Goal: Information Seeking & Learning: Learn about a topic

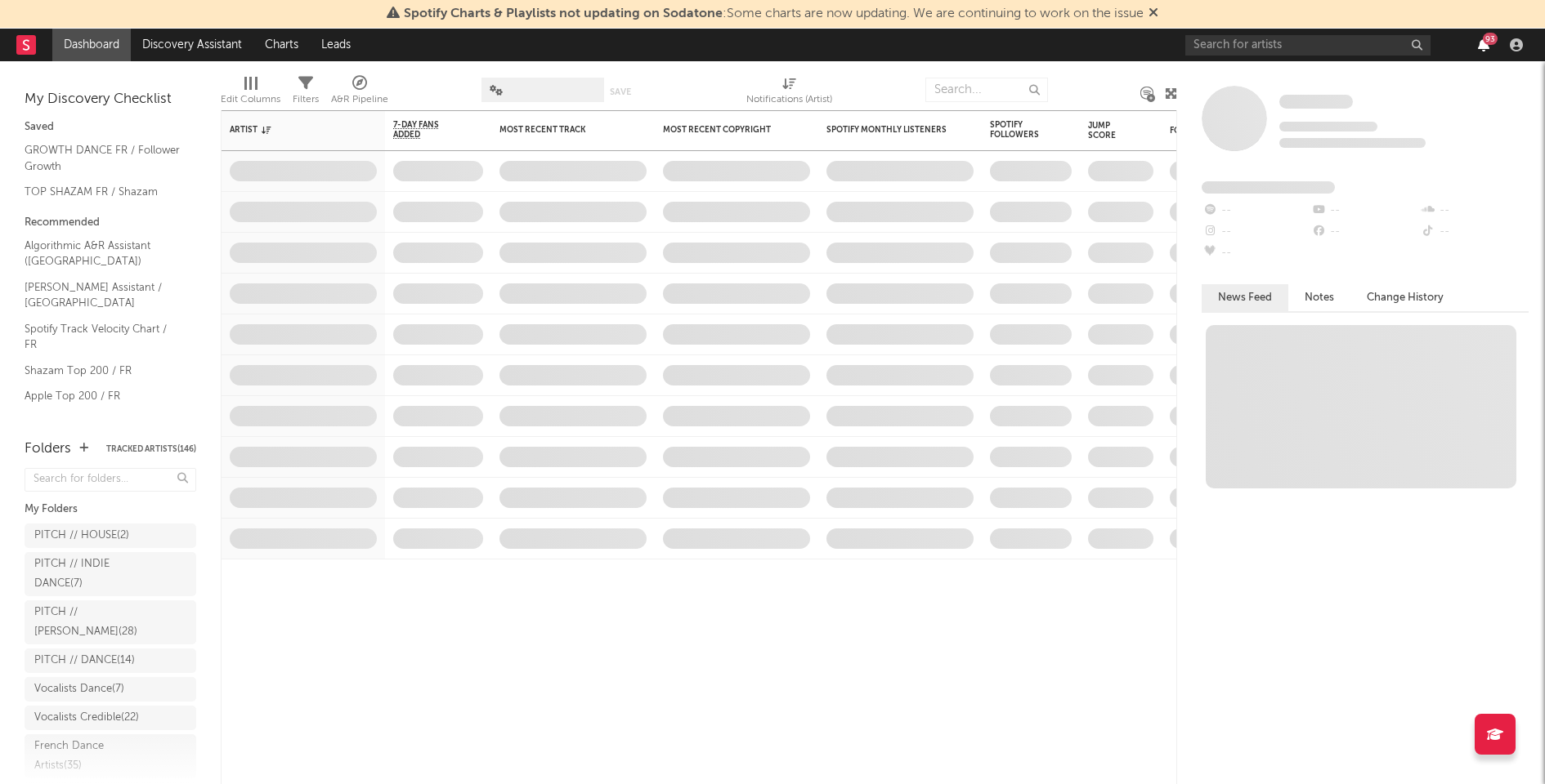
click at [1486, 48] on icon "button" at bounding box center [1482, 45] width 11 height 13
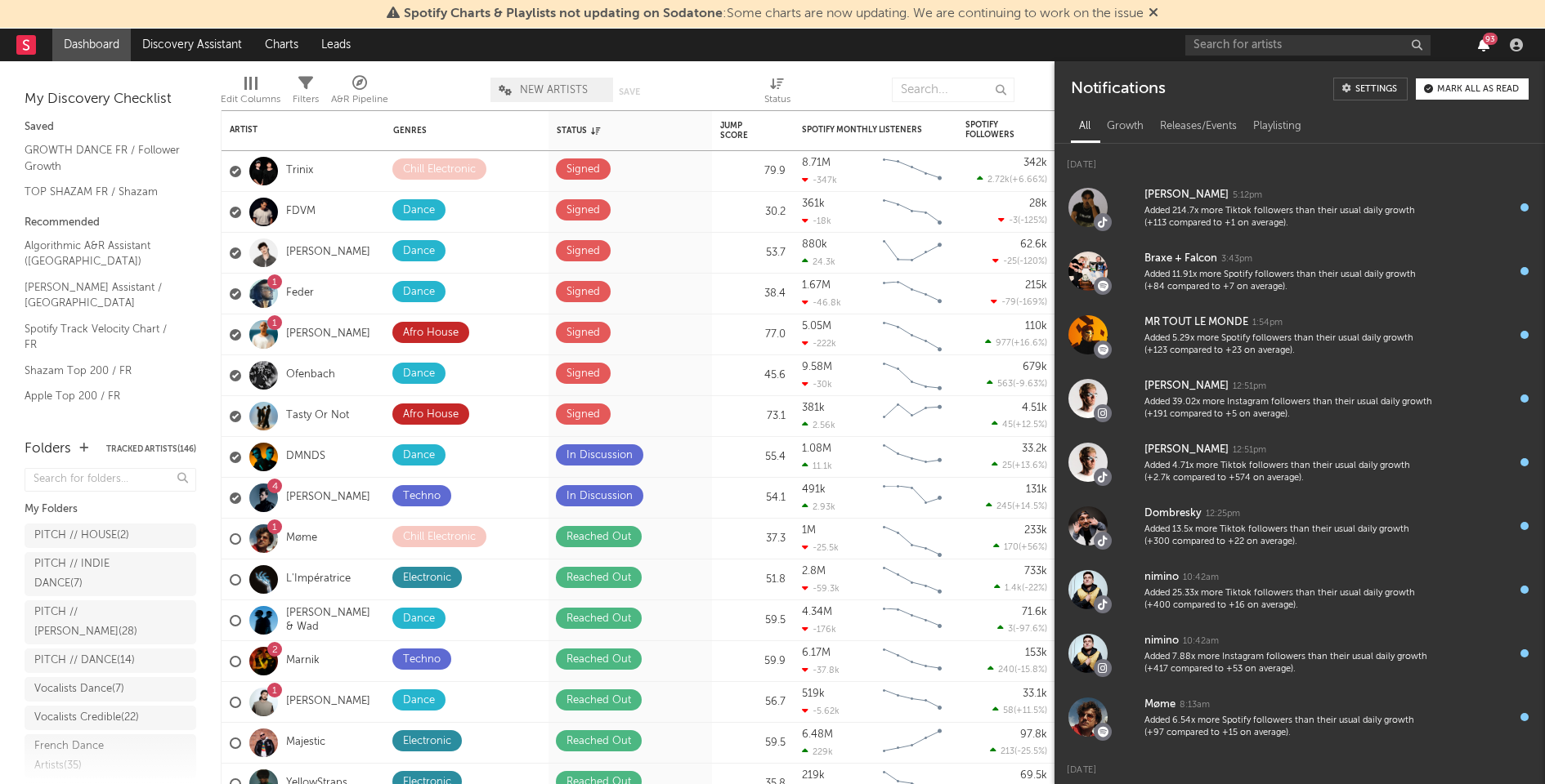
click at [1486, 48] on icon "button" at bounding box center [1482, 45] width 11 height 13
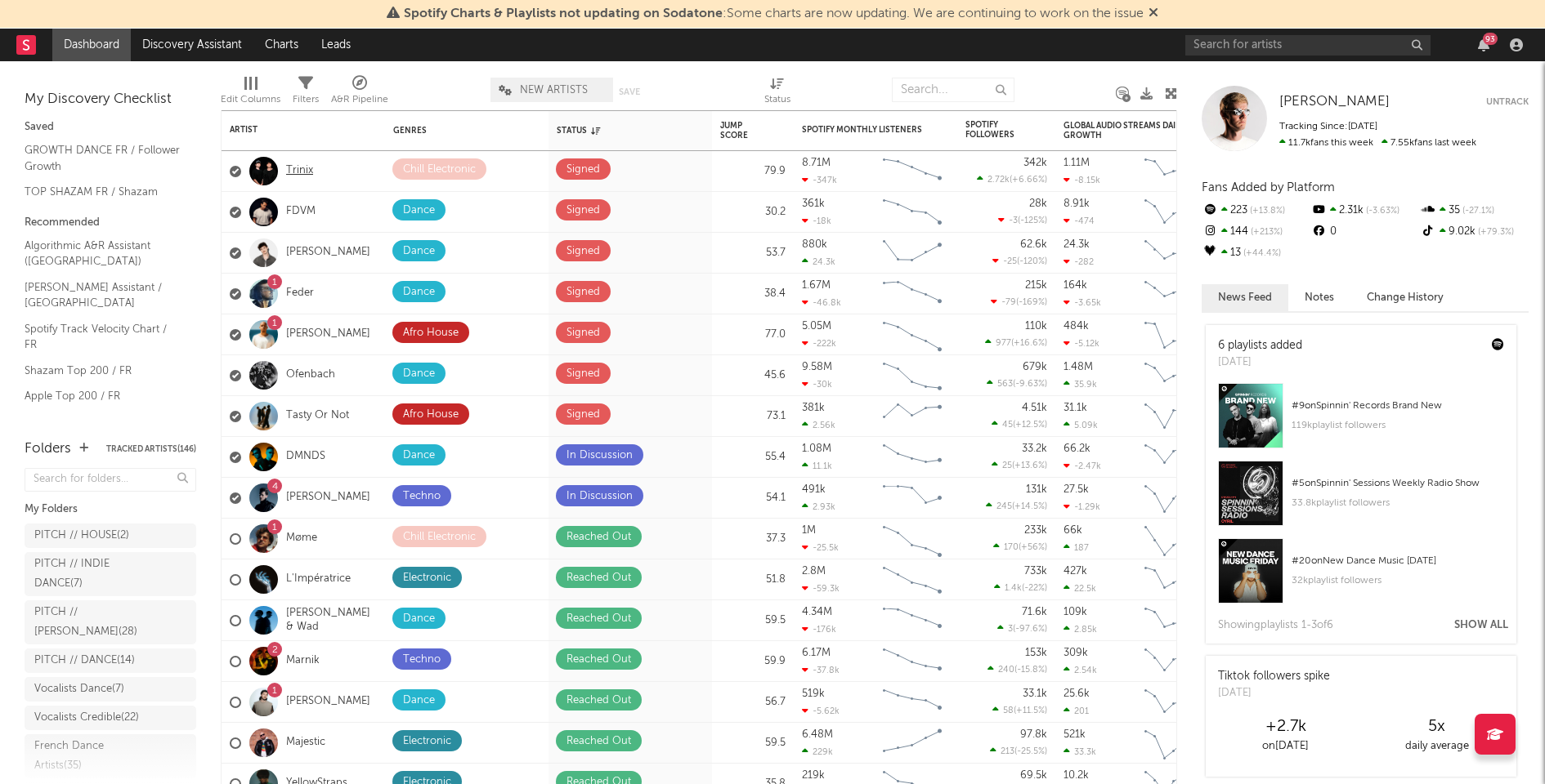
click at [293, 177] on link "Trinix" at bounding box center [299, 172] width 27 height 14
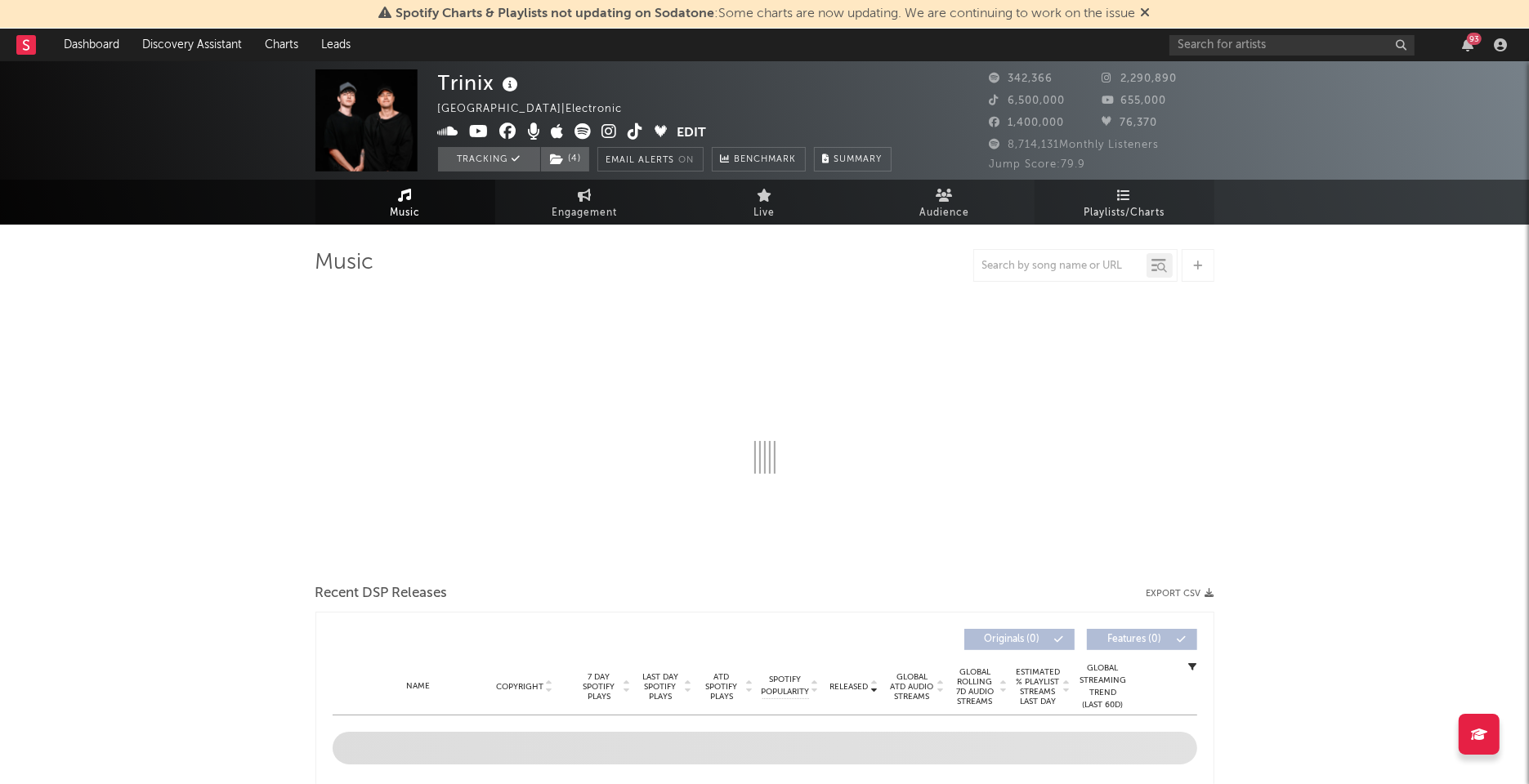
click at [1099, 203] on span "Playlists/Charts" at bounding box center [1124, 213] width 81 height 19
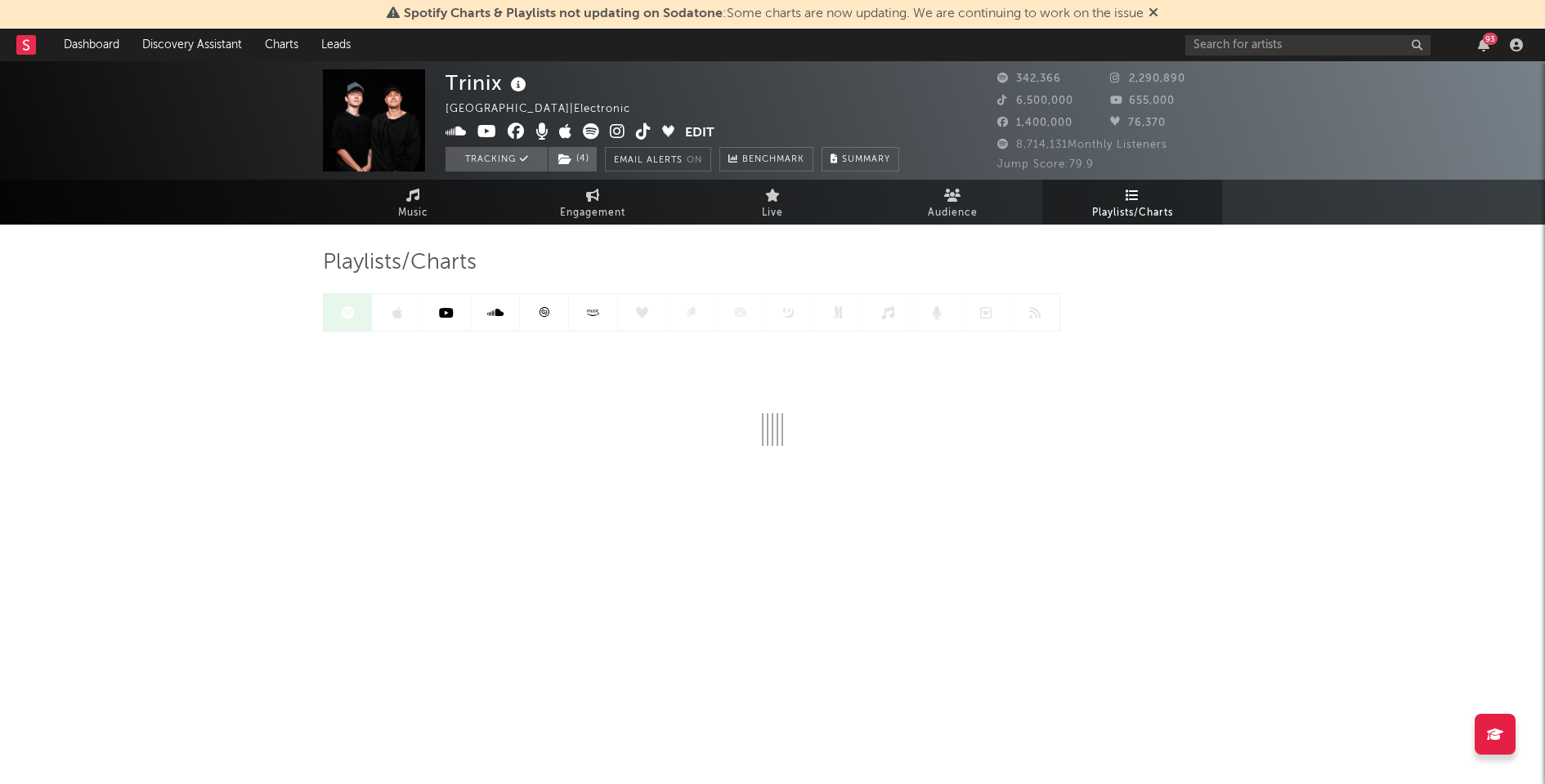
click at [546, 311] on icon at bounding box center [544, 312] width 12 height 12
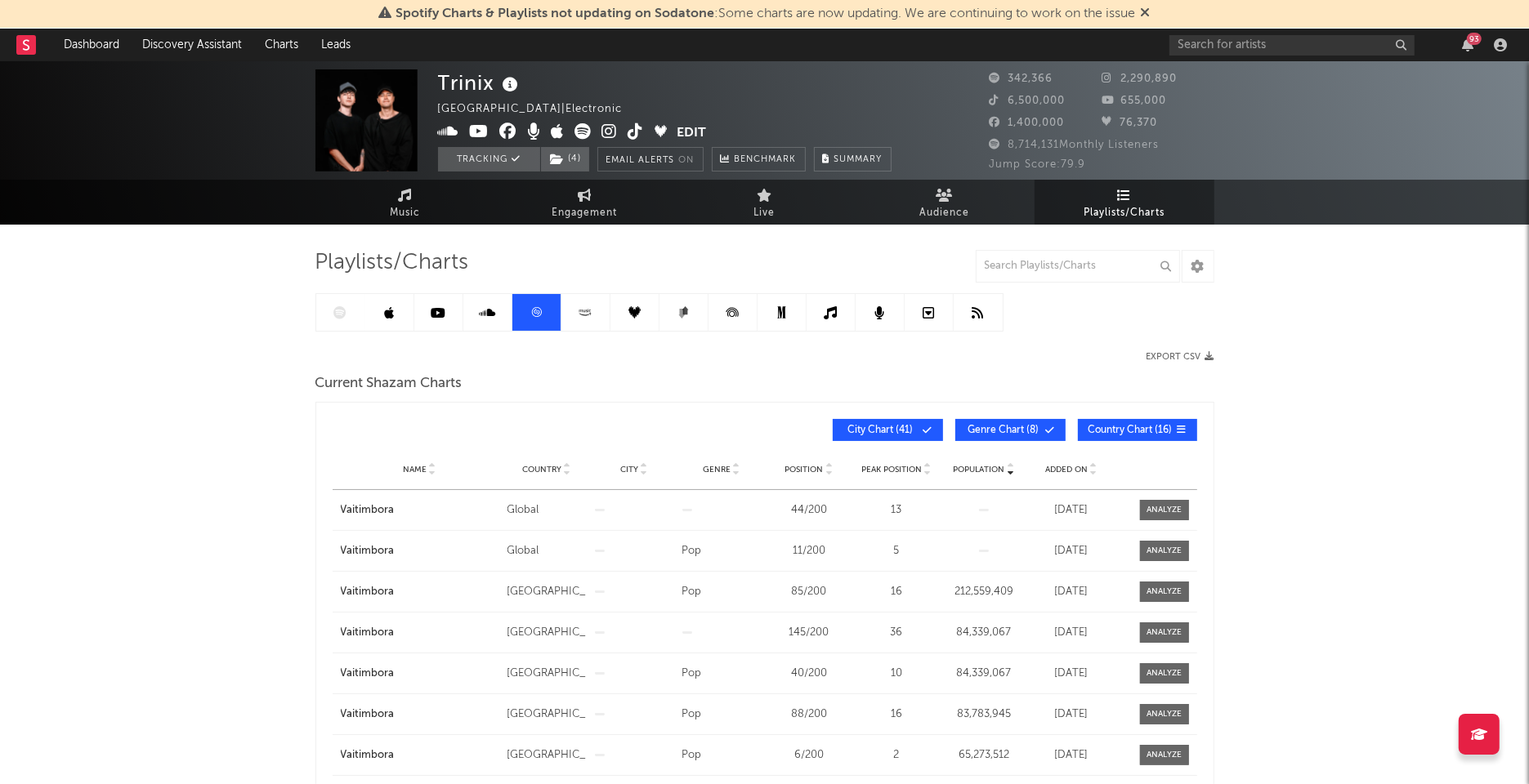
click at [1066, 465] on span "Added On" at bounding box center [1066, 469] width 42 height 10
click at [344, 309] on icon at bounding box center [340, 312] width 13 height 13
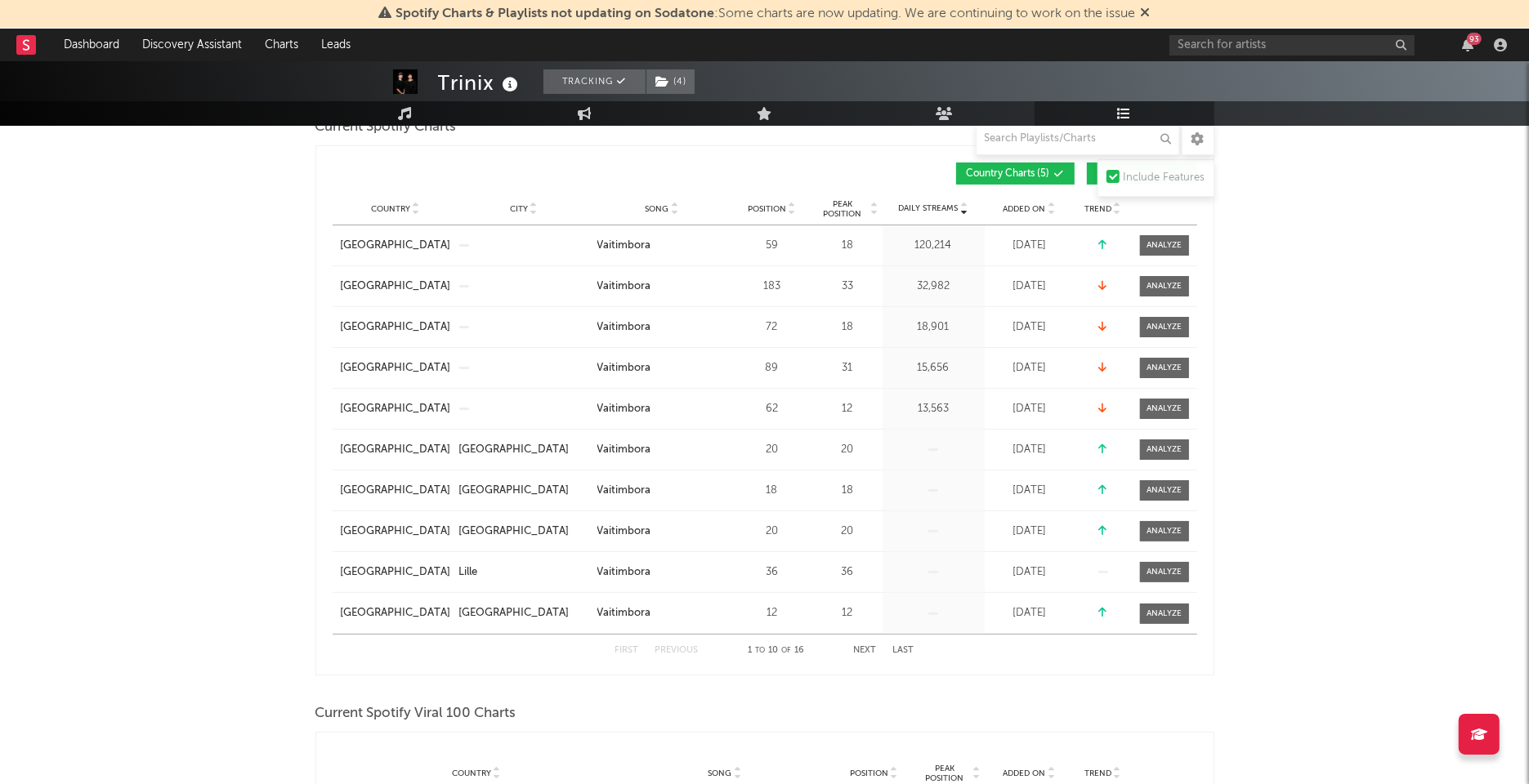
scroll to position [515, 0]
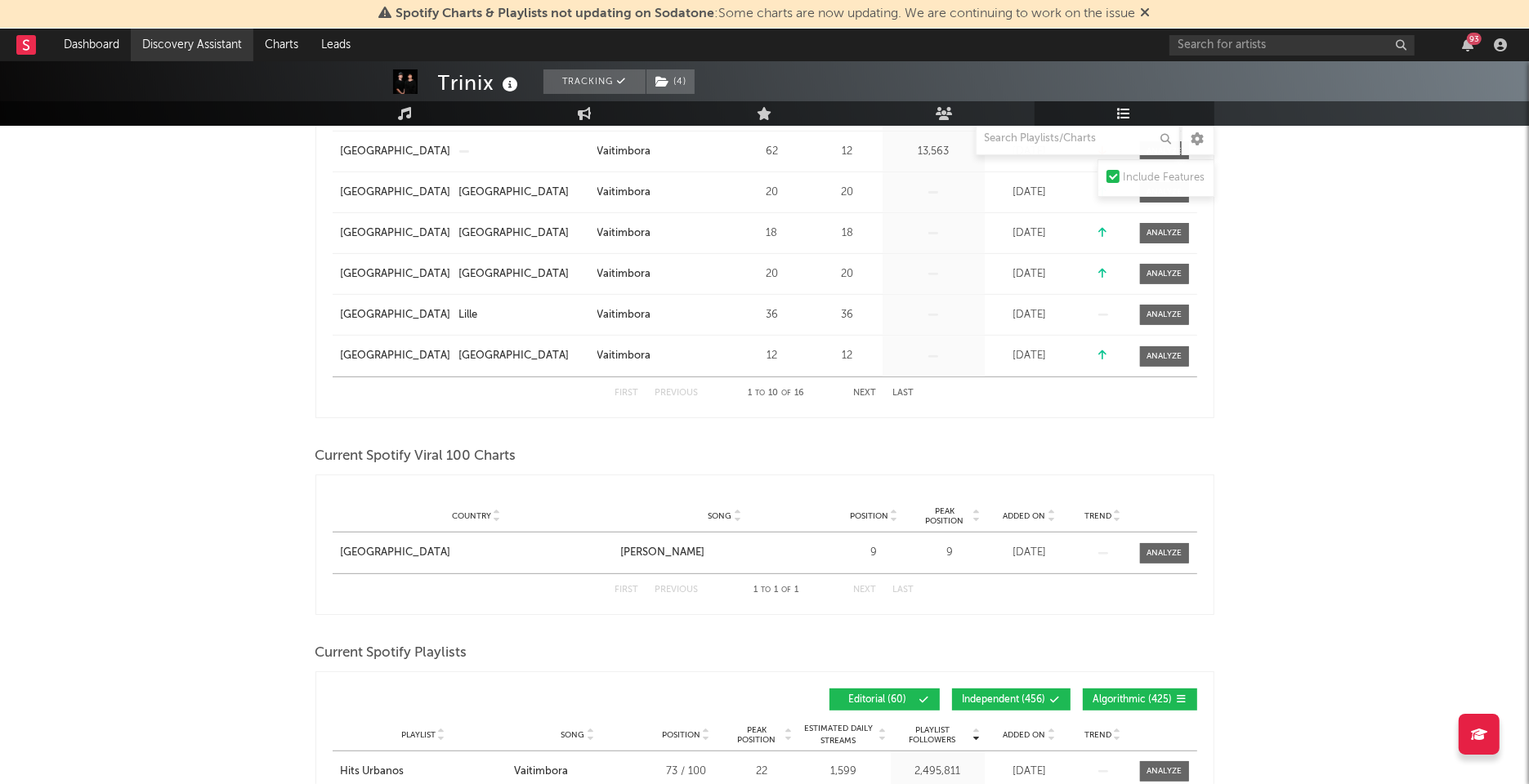
click at [176, 54] on link "Discovery Assistant" at bounding box center [192, 44] width 122 height 33
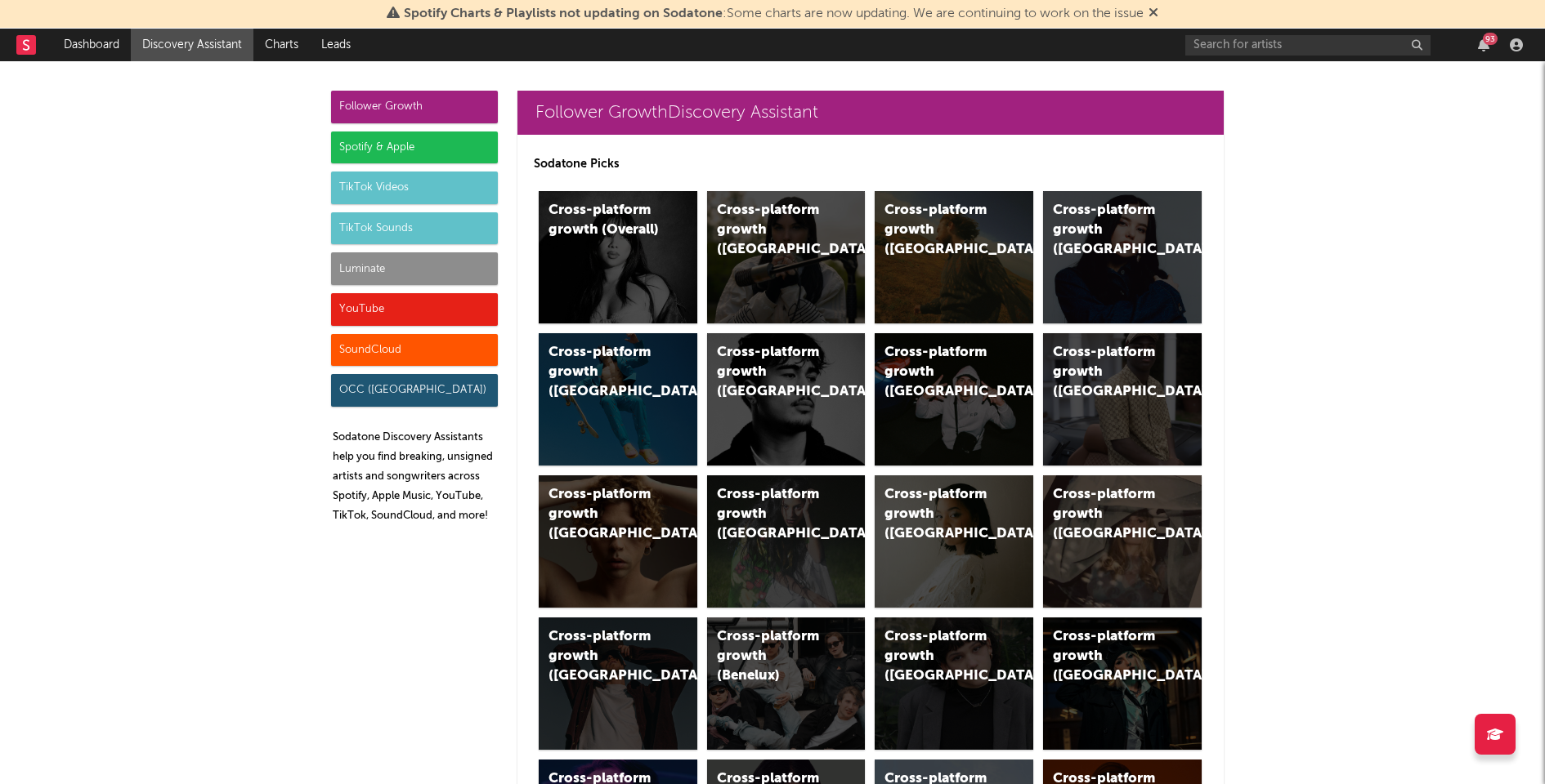
click at [407, 165] on div "Follower Growth Spotify & Apple TikTok Videos TikTok Sounds Luminate YouTube So…" at bounding box center [414, 313] width 166 height 446
click at [411, 143] on div "Spotify & Apple" at bounding box center [414, 147] width 166 height 33
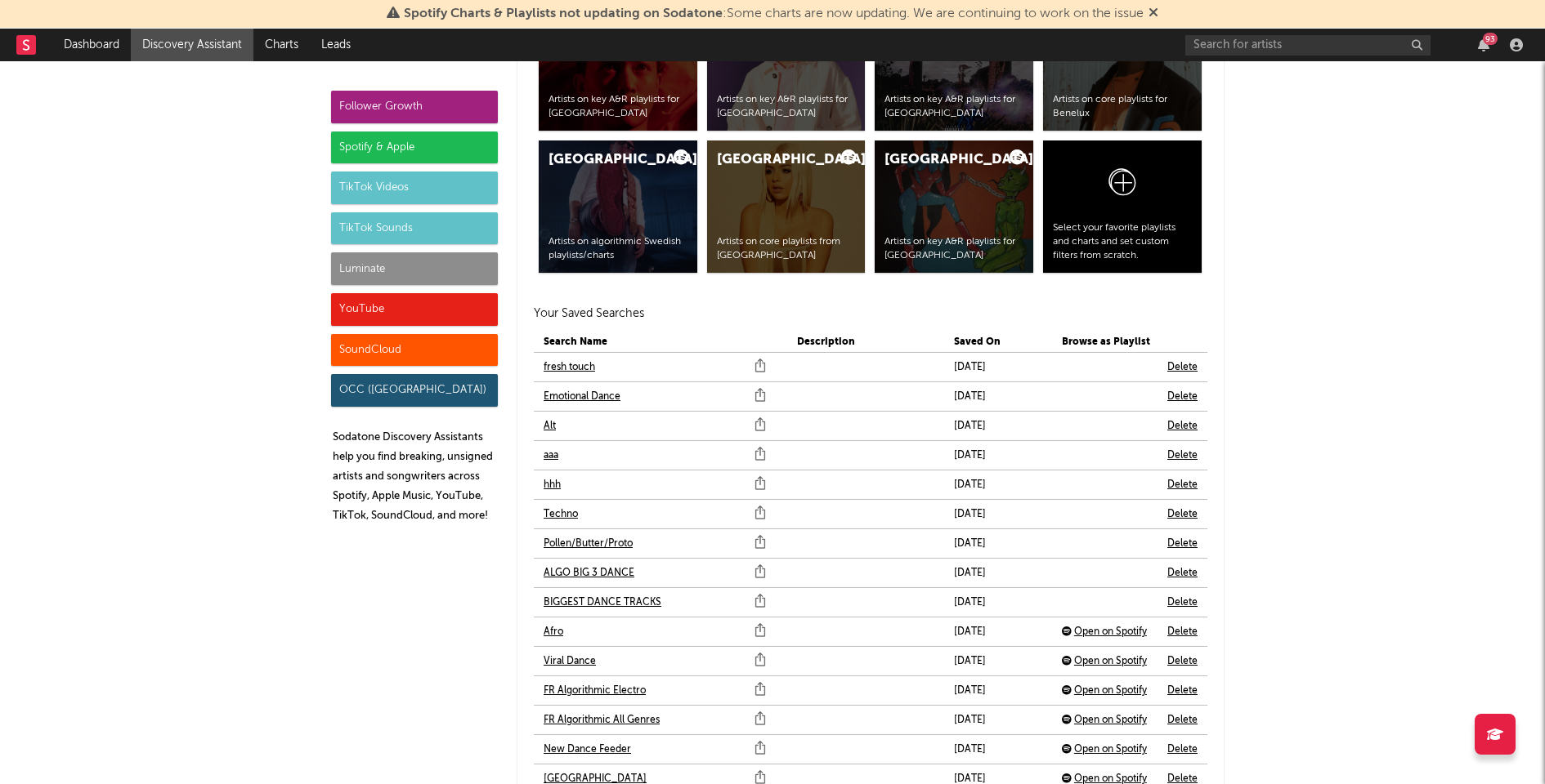
scroll to position [3497, 0]
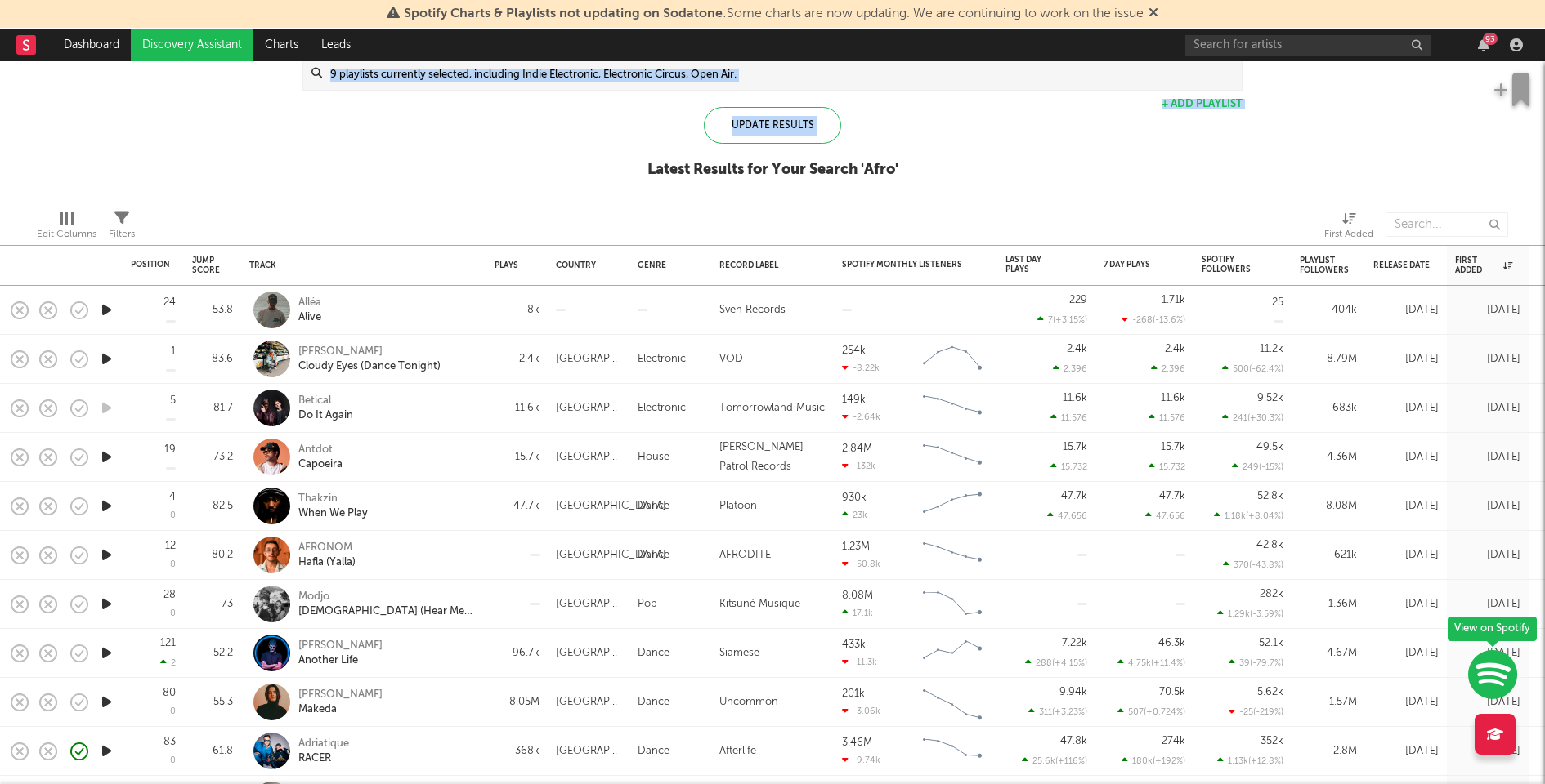
drag, startPoint x: 646, startPoint y: 165, endPoint x: 474, endPoint y: 183, distance: 172.9
click at [474, 183] on div "Spotify/Apple Discovery Assistant Blocklist ( 52 ) Saved Searches ( 74 ) Reset …" at bounding box center [772, 55] width 1545 height 282
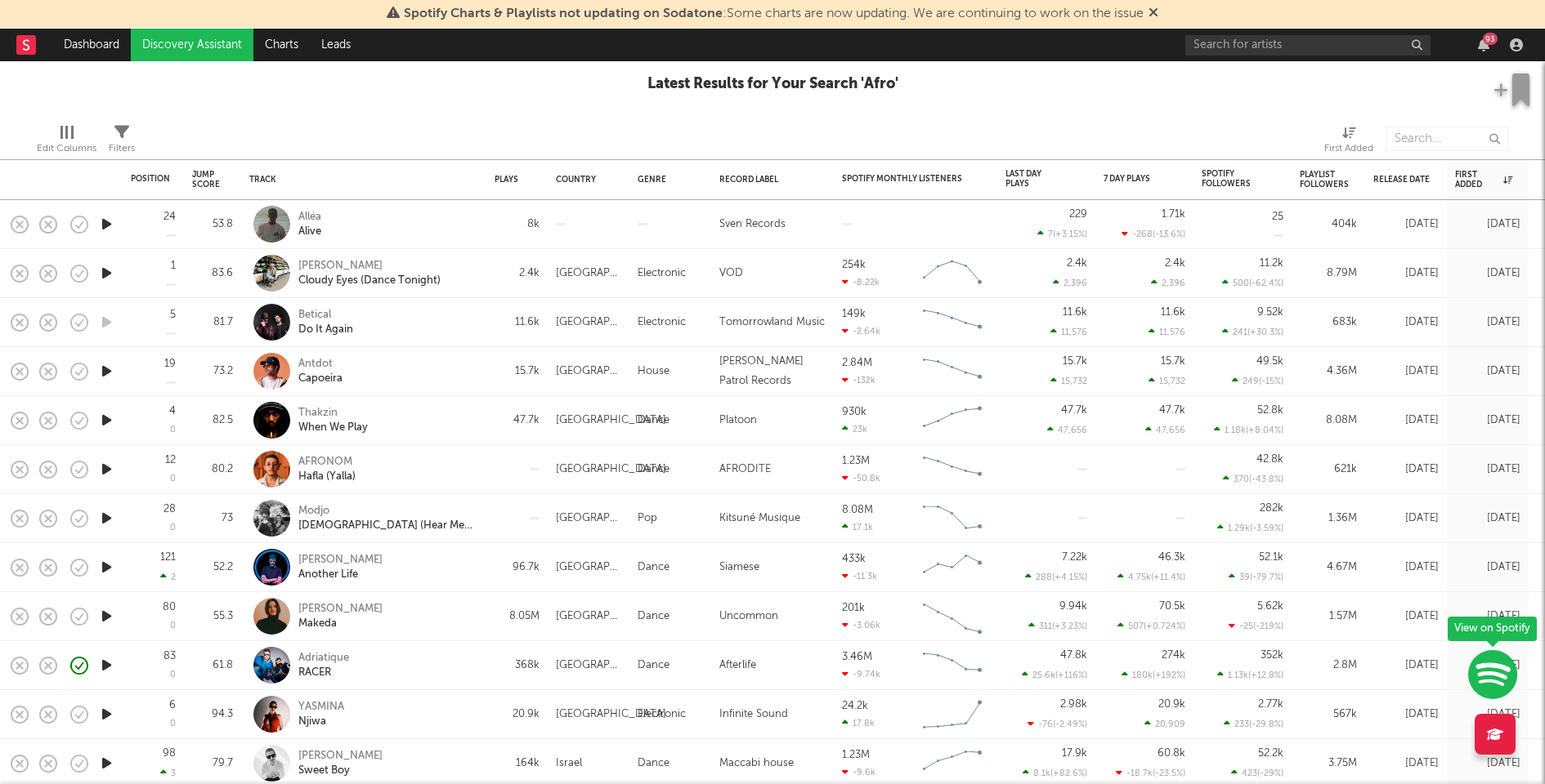
click at [484, 530] on div "Modjo Lady (Hear Me Tonight) - Remix" at bounding box center [364, 519] width 245 height 49
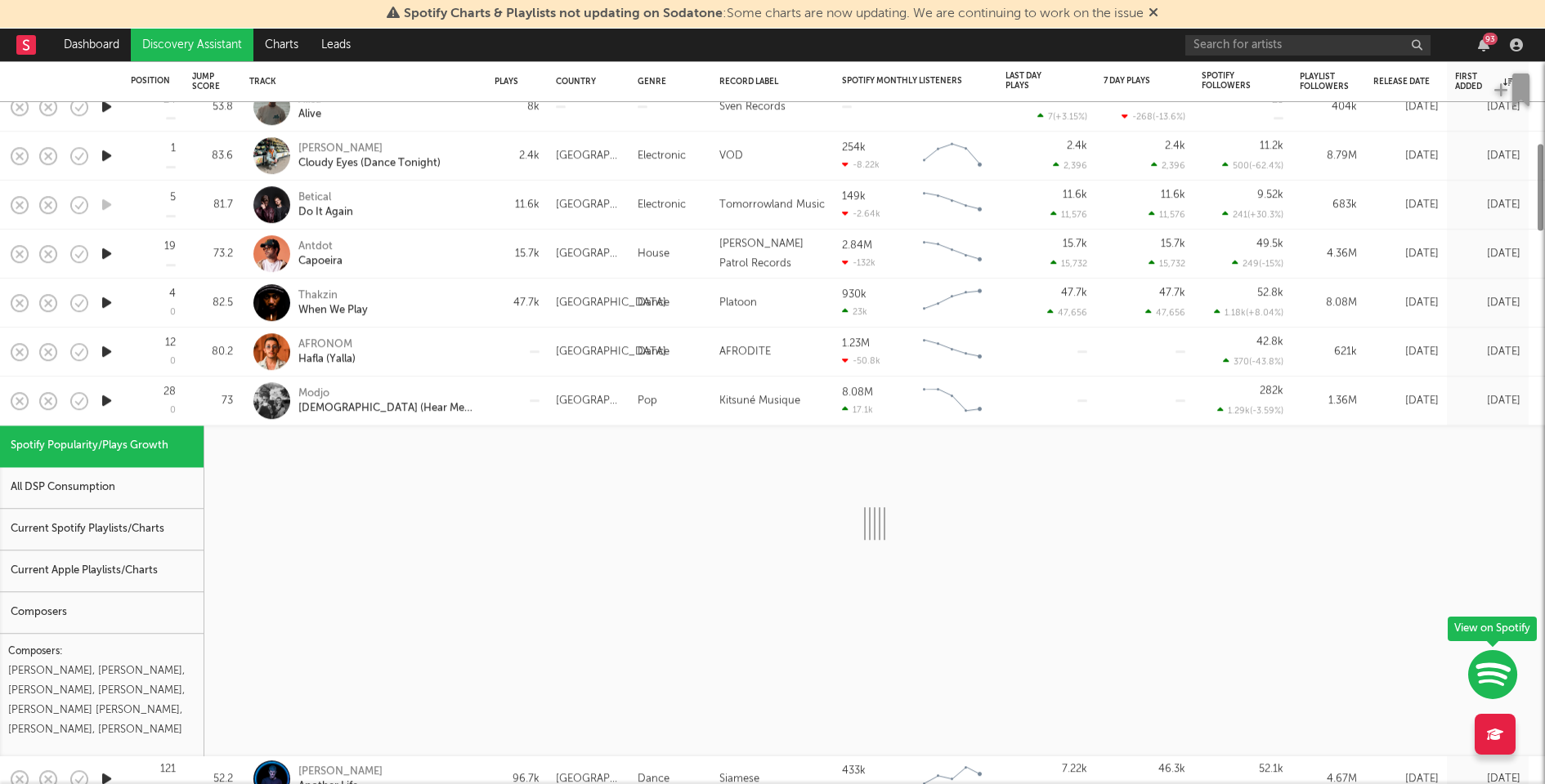
click at [139, 553] on div "Current Apple Playlists/Charts" at bounding box center [101, 571] width 203 height 41
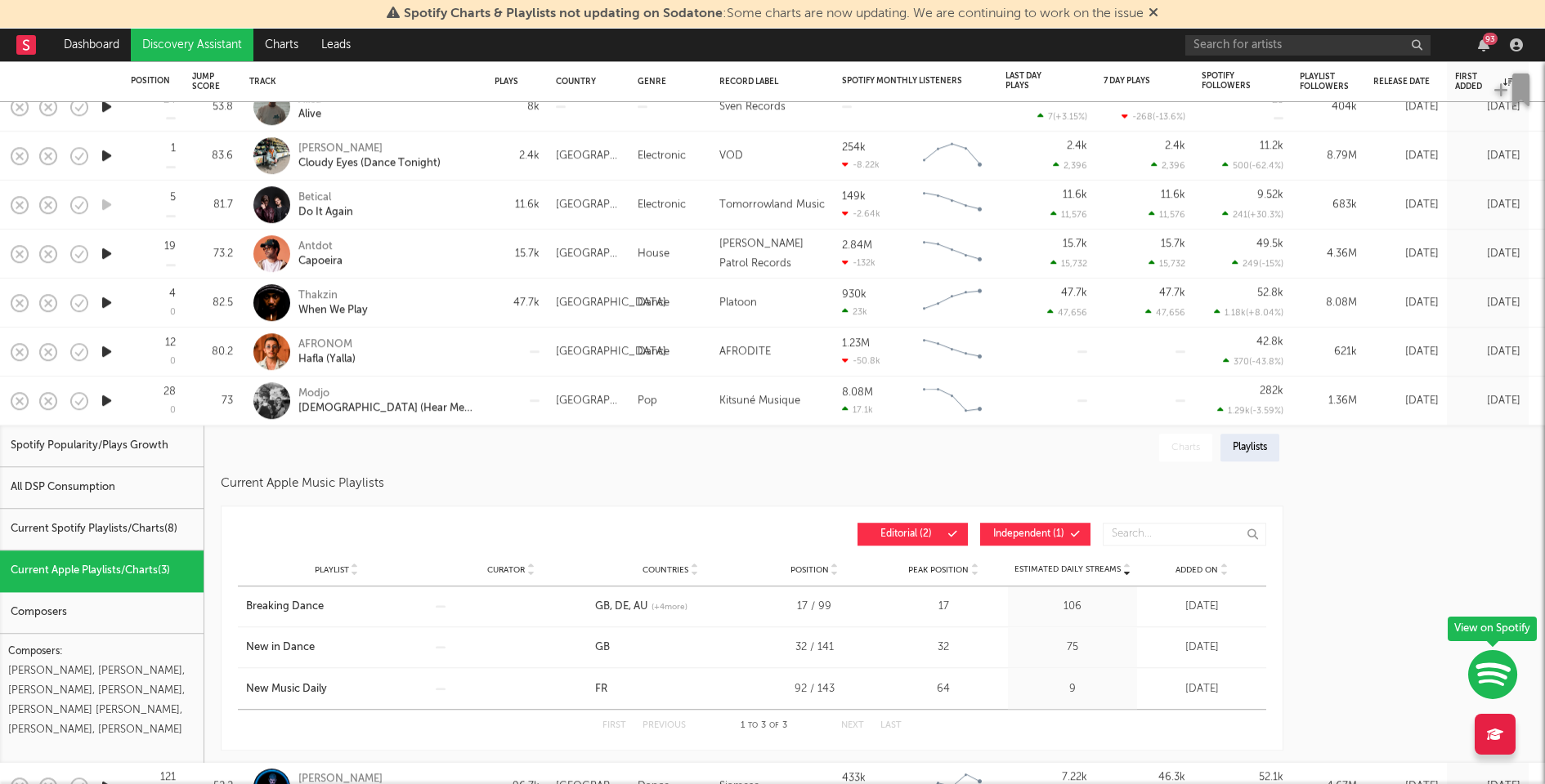
click at [140, 519] on div "Current Spotify Playlists/Charts ( 8 )" at bounding box center [101, 529] width 203 height 41
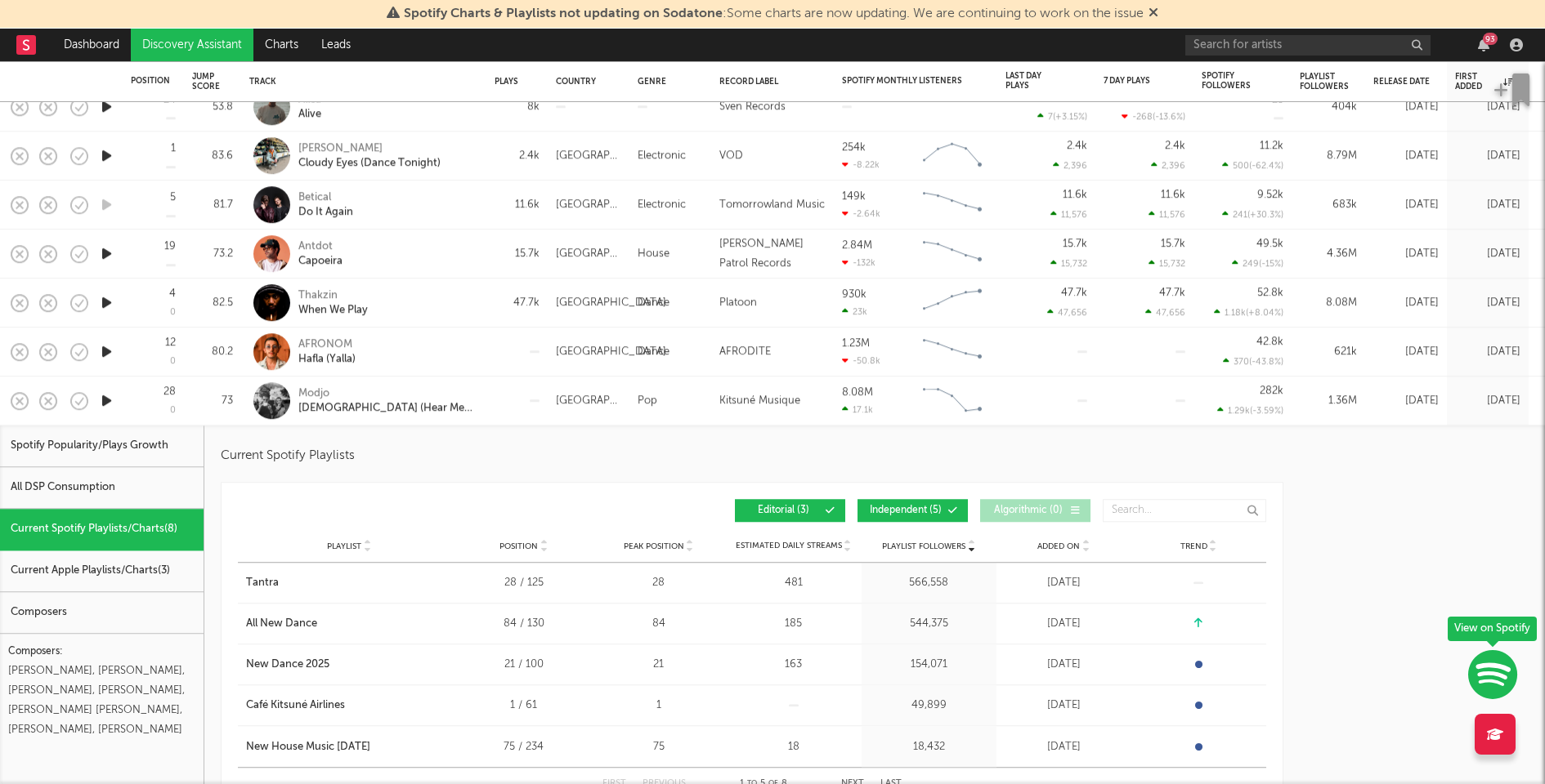
click at [884, 507] on span "Independent ( 5 )" at bounding box center [905, 511] width 75 height 10
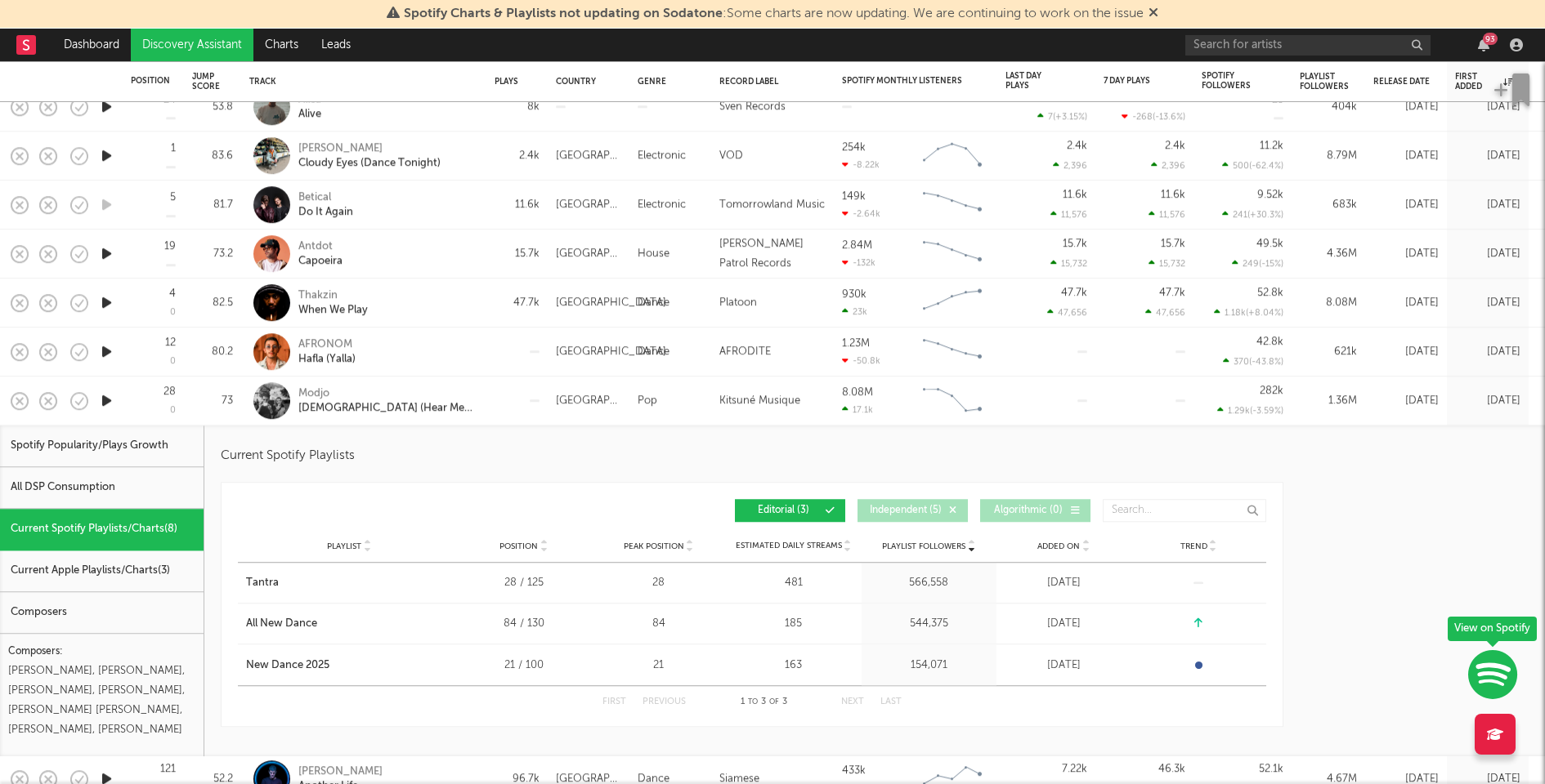
click at [499, 407] on div at bounding box center [517, 401] width 62 height 49
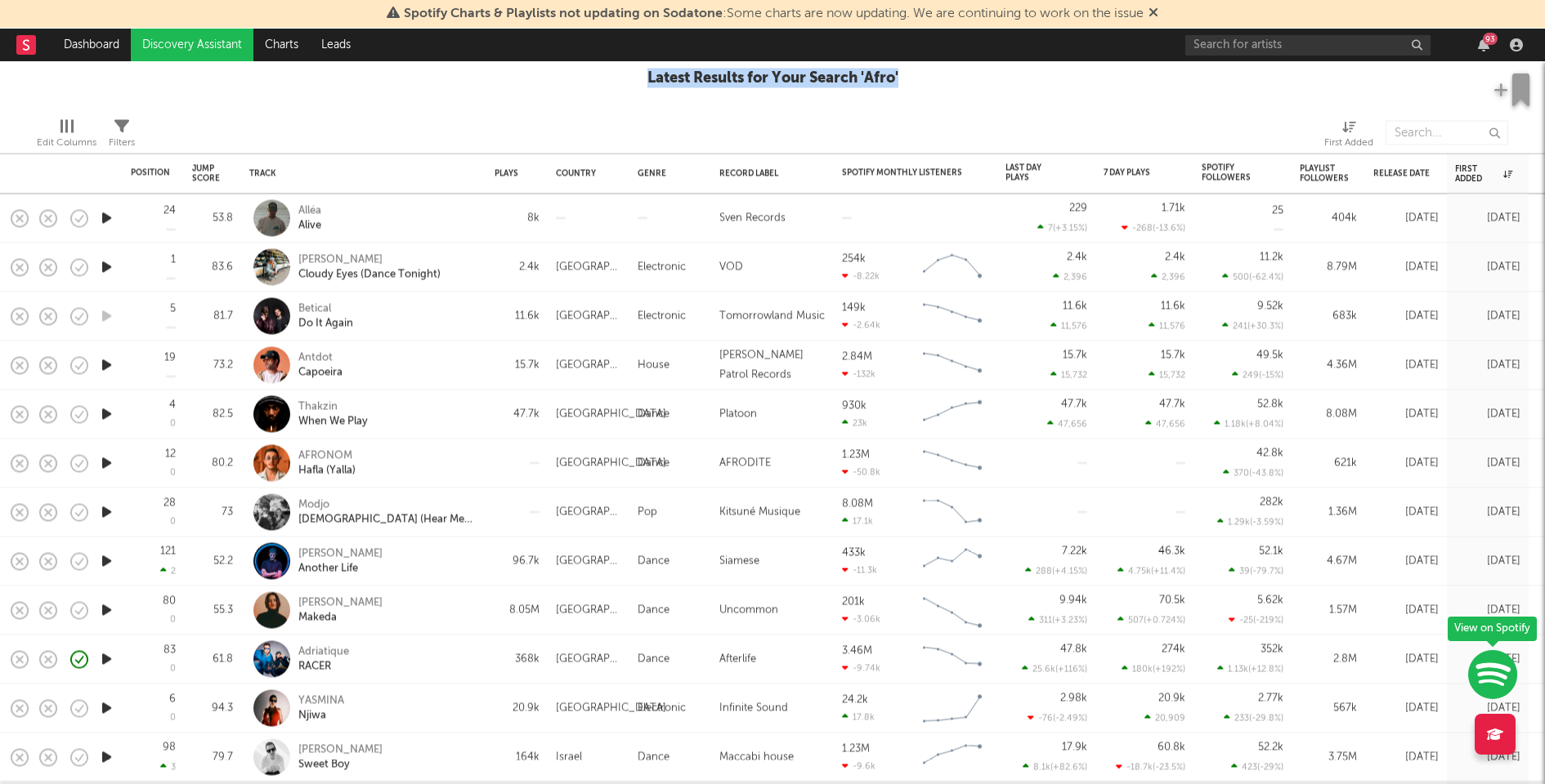
drag, startPoint x: 906, startPoint y: 80, endPoint x: 632, endPoint y: 68, distance: 274.3
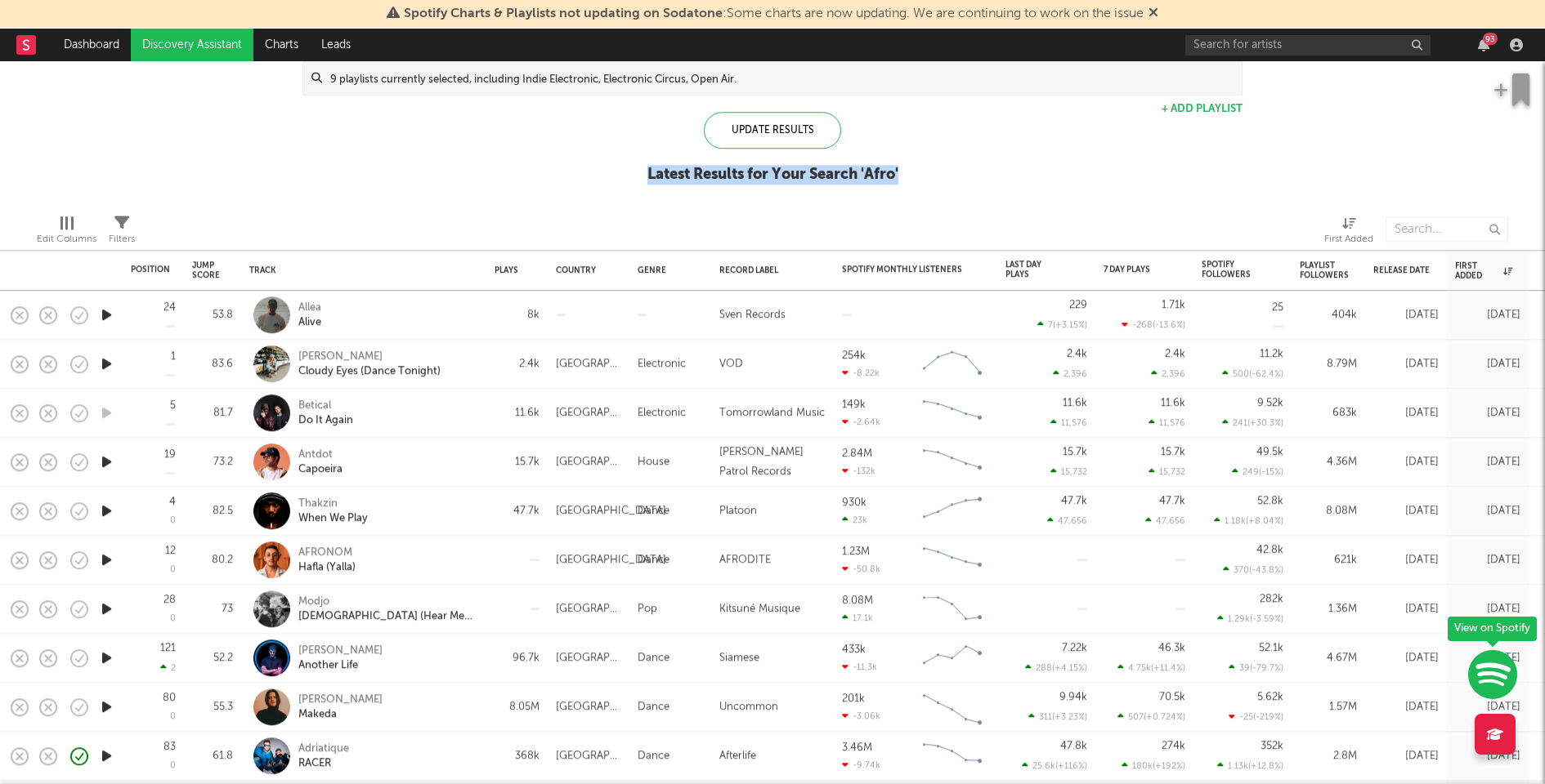
drag, startPoint x: 641, startPoint y: 172, endPoint x: 931, endPoint y: 171, distance: 290.0
click at [931, 171] on div "Spotify/Apple Discovery Assistant Blocklist ( 52 ) Saved Searches ( 74 ) Reset …" at bounding box center [772, 60] width 1545 height 282
click at [986, 150] on div "Spotify/Apple Discovery Assistant Blocklist ( 52 ) Saved Searches ( 74 ) Reset …" at bounding box center [772, 60] width 1545 height 282
drag, startPoint x: 903, startPoint y: 165, endPoint x: 778, endPoint y: 180, distance: 125.9
click at [778, 180] on div "Spotify/Apple Discovery Assistant Blocklist ( 52 ) Saved Searches ( 74 ) Reset …" at bounding box center [772, 60] width 1545 height 282
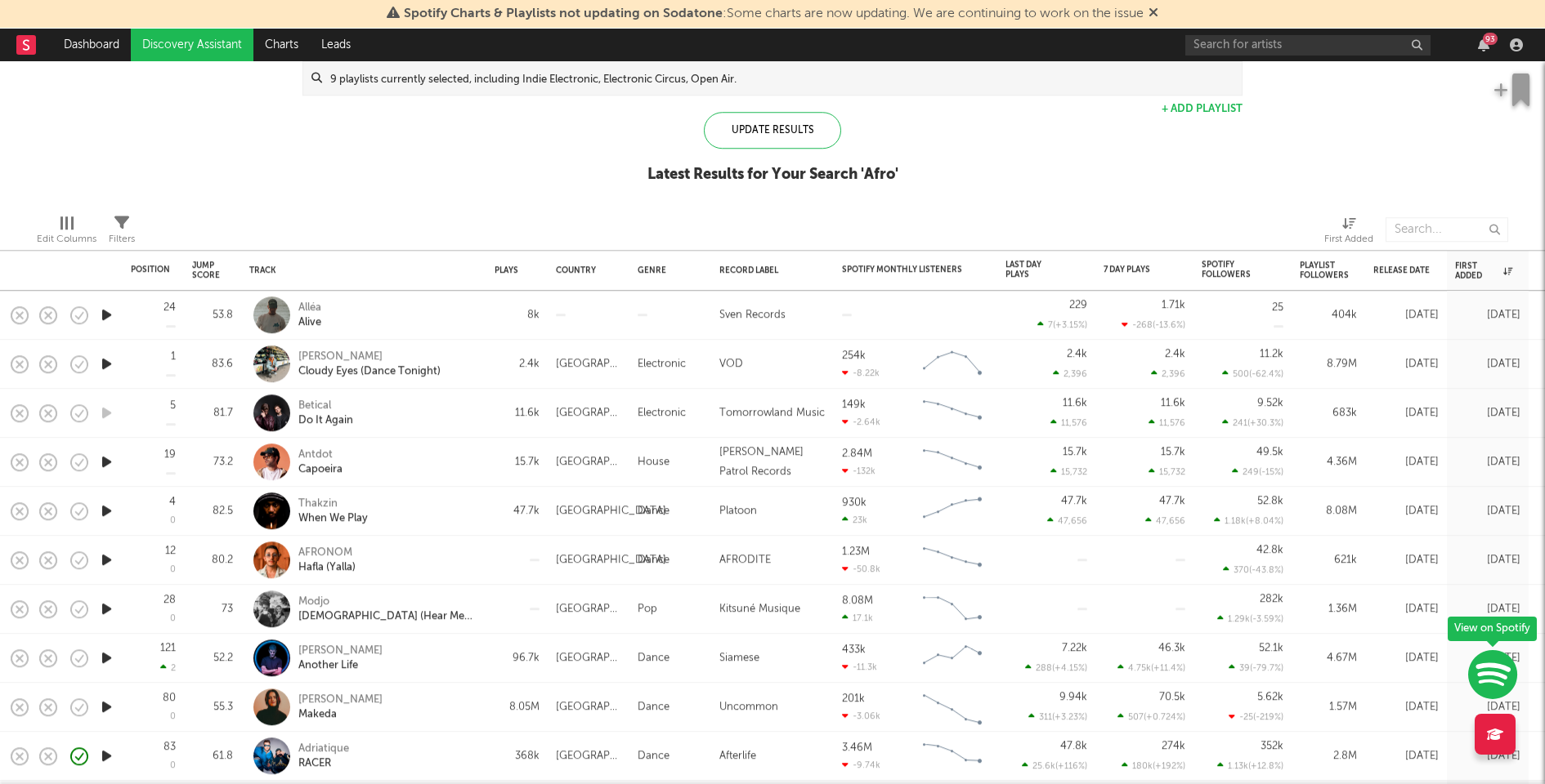
click at [1045, 213] on div at bounding box center [1027, 230] width 570 height 40
